Goal: Use online tool/utility: Utilize a website feature to perform a specific function

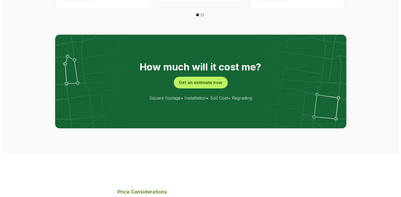
scroll to position [1054, 0]
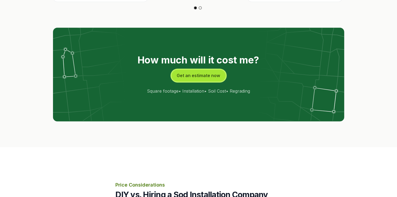
click at [197, 81] on button "Get an estimate now" at bounding box center [199, 76] width 54 height 12
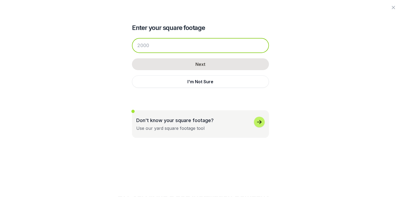
click at [169, 49] on input "number" at bounding box center [200, 45] width 137 height 15
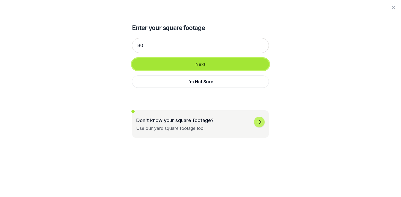
click at [203, 65] on button "Next" at bounding box center [200, 64] width 137 height 12
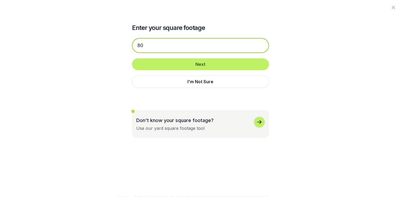
click at [166, 49] on input "80" at bounding box center [200, 45] width 137 height 15
type input "8"
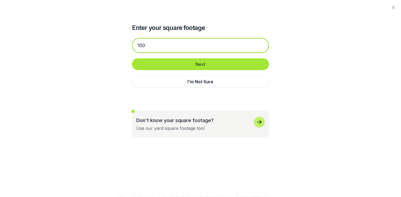
type input "100"
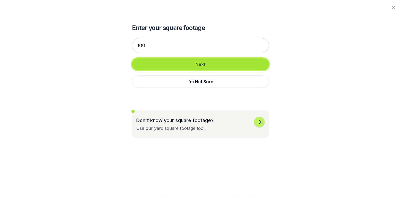
click at [196, 63] on button "Next" at bounding box center [200, 64] width 137 height 12
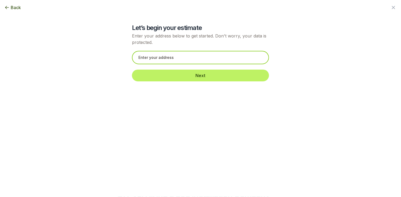
click at [196, 62] on input "text" at bounding box center [200, 57] width 137 height 13
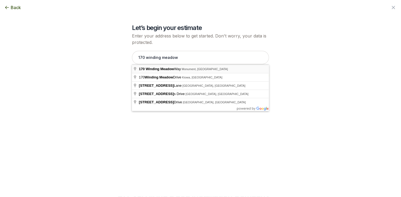
type input "[STREET_ADDRESS]"
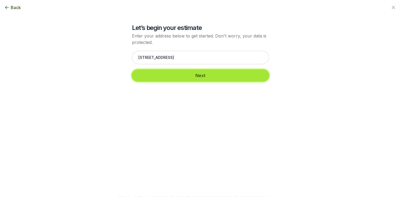
click at [181, 75] on button "Next" at bounding box center [200, 76] width 137 height 12
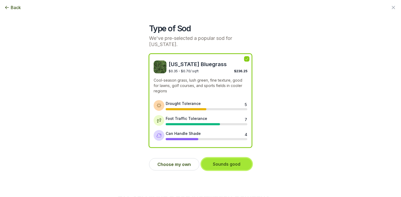
click at [227, 165] on button "Sounds good" at bounding box center [227, 164] width 50 height 12
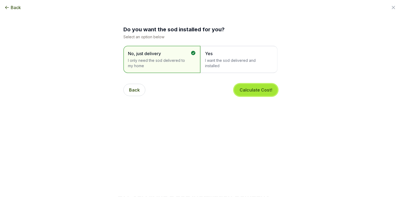
click at [251, 91] on button "Calculate Cost!" at bounding box center [255, 90] width 43 height 12
